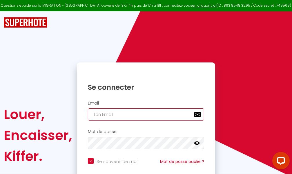
click at [150, 114] on input "email" at bounding box center [146, 114] width 116 height 12
type input "m"
checkbox input "true"
type input "ma"
checkbox input "true"
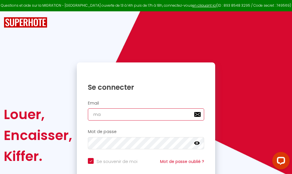
type input "mar"
checkbox input "true"
type input "marc"
checkbox input "true"
type input "marcd"
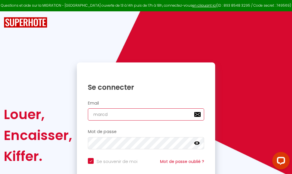
checkbox input "true"
type input "marcdp"
checkbox input "true"
type input "marcdpo"
checkbox input "true"
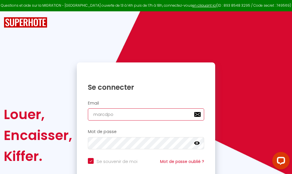
type input "marcdpoz"
checkbox input "true"
type input "marcdpoz."
checkbox input "true"
type input "marcdpoz.l"
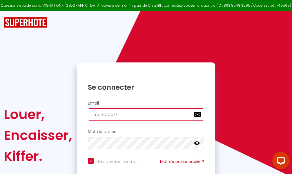
checkbox input "true"
type input "marcdpoz.lo"
checkbox input "true"
type input "marcdpoz.loc"
checkbox input "true"
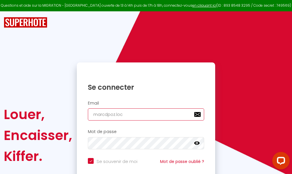
type input "marcdpoz.loca"
checkbox input "true"
type input "marcdpoz.locat"
checkbox input "true"
type input "marcdpoz.locati"
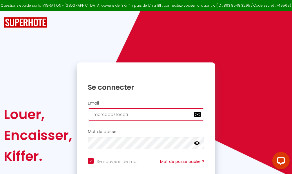
checkbox input "true"
type input "marcdpoz.locatio"
checkbox input "true"
type input "marcdpoz.location"
checkbox input "true"
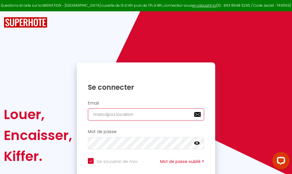
type input "marcdpoz.location@"
checkbox input "true"
type input "marcdpoz.location@g"
checkbox input "true"
type input "marcdpoz.location@gm"
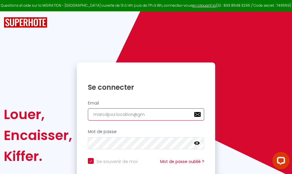
checkbox input "true"
type input "marcdpoz.location@gma"
checkbox input "true"
type input "marcdpoz.location@gmai"
checkbox input "true"
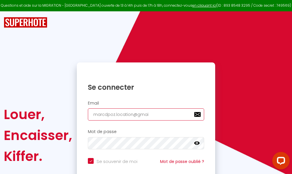
type input "[EMAIL_ADDRESS]"
checkbox input "true"
type input "[EMAIL_ADDRESS]."
checkbox input "true"
type input "marcdpoz.location@gmail.c"
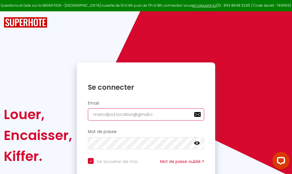
checkbox input "true"
type input "[EMAIL_ADDRESS][DOMAIN_NAME]"
checkbox input "true"
type input "[EMAIL_ADDRESS][DOMAIN_NAME]"
checkbox input "true"
